Goal: Transaction & Acquisition: Purchase product/service

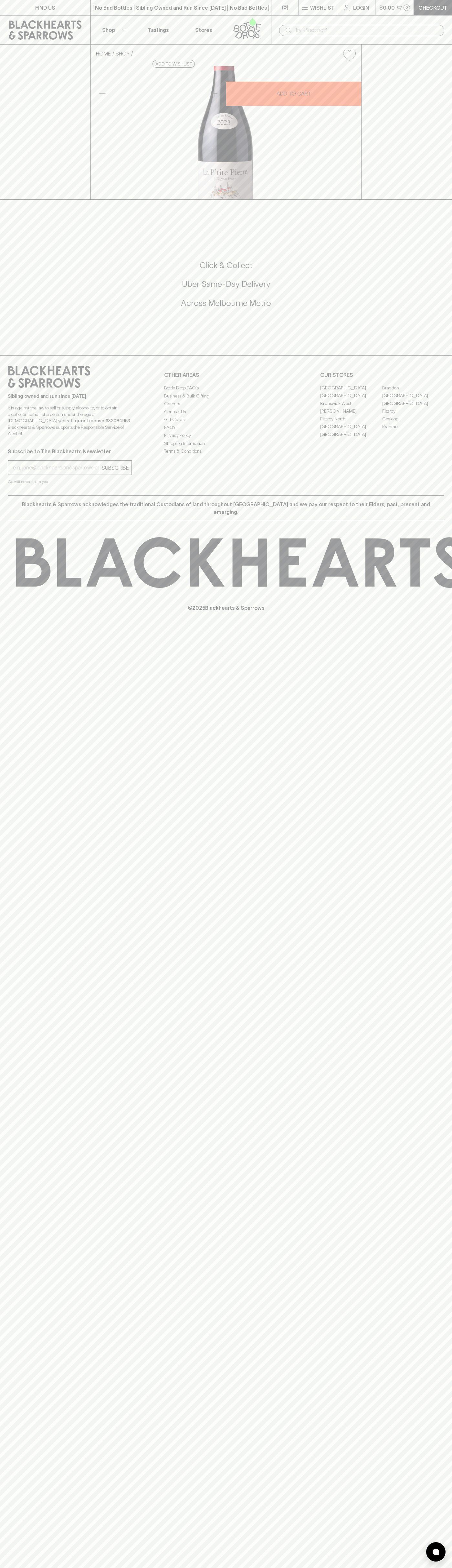
click at [445, 887] on div "FIND US | No Bad Bottles | Sibling Owned and Run Since 2006 | No Bad Bottles | …" at bounding box center [226, 784] width 452 height 1568
click at [157, 1567] on html "FIND US | No Bad Bottles | Sibling Owned and Run Since 2006 | No Bad Bottles | …" at bounding box center [226, 784] width 452 height 1568
click at [22, 1354] on div "FIND US | No Bad Bottles | Sibling Owned and Run Since 2006 | No Bad Bottles | …" at bounding box center [226, 784] width 452 height 1568
